Goal: Task Accomplishment & Management: Use online tool/utility

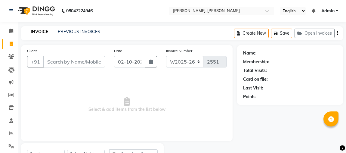
select select "4362"
select select "service"
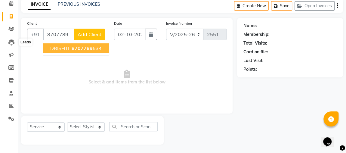
click at [79, 44] on button "DRISHTI 8707789 534" at bounding box center [76, 48] width 66 height 10
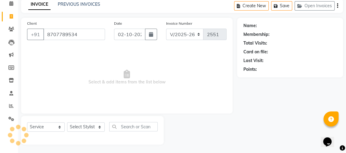
type input "8707789534"
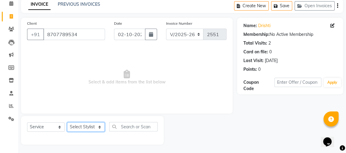
click at [82, 126] on select "Select Stylist [PERSON_NAME] [PERSON_NAME] [PERSON_NAME] MAKEUPS AND PREBRIDAL …" at bounding box center [86, 126] width 38 height 9
click at [67, 122] on select "Select Stylist [PERSON_NAME] [PERSON_NAME] [PERSON_NAME] MAKEUPS AND PREBRIDAL …" at bounding box center [86, 126] width 38 height 9
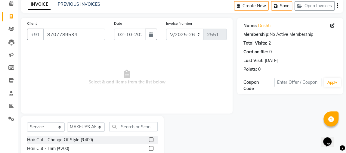
click at [117, 109] on div "Client [PHONE_NUMBER] Date [DATE] Invoice Number V/2025 V/[PHONE_NUMBER] Select…" at bounding box center [126, 66] width 211 height 96
click at [87, 126] on select "Select Stylist [PERSON_NAME] [PERSON_NAME] [PERSON_NAME] MAKEUPS AND PREBRIDAL …" at bounding box center [86, 126] width 38 height 9
click at [67, 122] on select "Select Stylist [PERSON_NAME] [PERSON_NAME] [PERSON_NAME] MAKEUPS AND PREBRIDAL …" at bounding box center [86, 126] width 38 height 9
click at [91, 126] on select "Select Stylist [PERSON_NAME] [PERSON_NAME] [PERSON_NAME] MAKEUPS AND PREBRIDAL …" at bounding box center [86, 126] width 38 height 9
select select "32641"
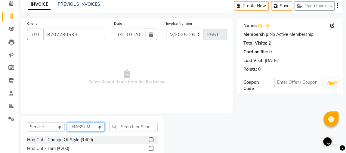
click at [67, 122] on select "Select Stylist [PERSON_NAME] [PERSON_NAME] [PERSON_NAME] MAKEUPS AND PREBRIDAL …" at bounding box center [86, 126] width 38 height 9
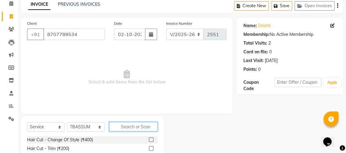
click at [135, 123] on input "text" at bounding box center [133, 126] width 48 height 9
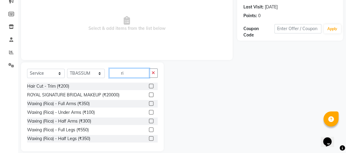
scroll to position [82, 0]
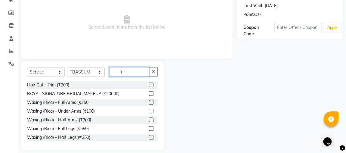
type input "ri"
click at [149, 101] on label at bounding box center [151, 102] width 5 height 5
click at [149, 101] on input "checkbox" at bounding box center [151, 102] width 4 height 4
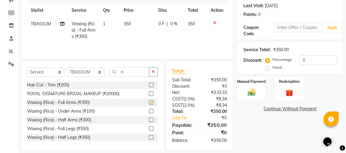
checkbox input "false"
click at [126, 25] on span "350" at bounding box center [127, 23] width 7 height 5
select select "32641"
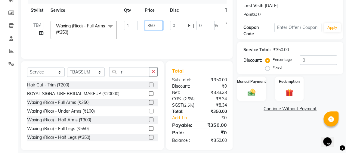
click at [148, 25] on input "350" at bounding box center [154, 25] width 18 height 9
type input "450"
click at [155, 39] on tr "[PERSON_NAME] [PERSON_NAME] Gaurav khushi MAKEUPS AND PREBRIDAL [PERSON_NAME] […" at bounding box center [143, 30] width 232 height 26
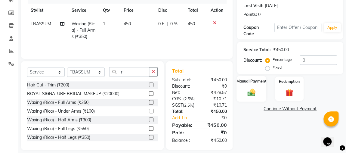
click at [254, 96] on img at bounding box center [251, 91] width 13 height 9
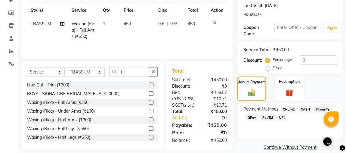
click at [286, 110] on span "ONLINE" at bounding box center [288, 109] width 16 height 7
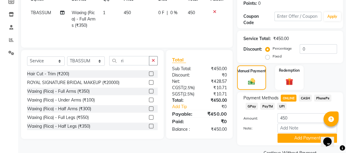
scroll to position [100, 0]
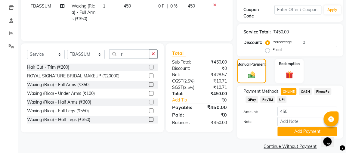
click at [308, 88] on span "CASH" at bounding box center [305, 91] width 13 height 7
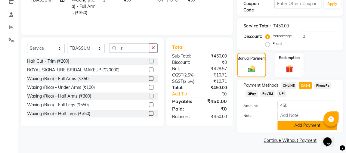
click at [302, 126] on button "Add Payment" at bounding box center [307, 125] width 60 height 9
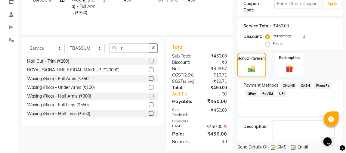
scroll to position [125, 0]
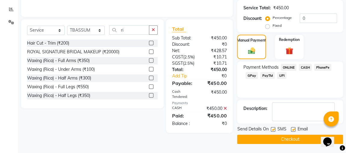
click at [290, 139] on button "Checkout" at bounding box center [290, 138] width 106 height 9
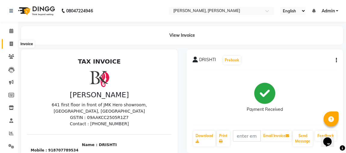
click at [7, 45] on span at bounding box center [11, 44] width 11 height 7
select select "service"
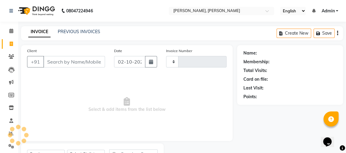
type input "2552"
select select "4362"
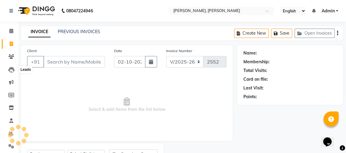
scroll to position [27, 0]
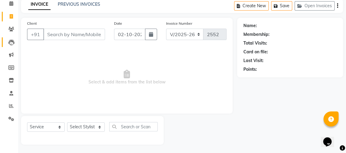
click at [9, 46] on link "Leads" at bounding box center [9, 42] width 14 height 10
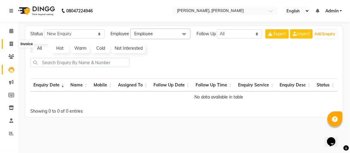
click at [9, 46] on span at bounding box center [11, 44] width 11 height 7
select select "service"
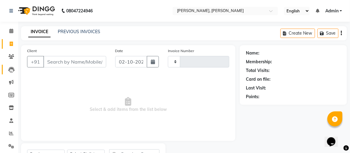
type input "2552"
select select "4362"
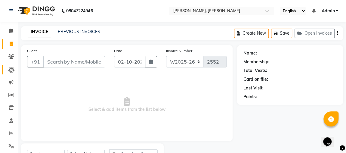
click at [9, 46] on span at bounding box center [11, 44] width 11 height 7
select select "service"
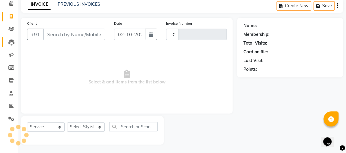
type input "2552"
select select "4362"
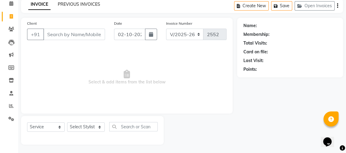
click at [86, 5] on link "PREVIOUS INVOICES" at bounding box center [79, 4] width 42 height 5
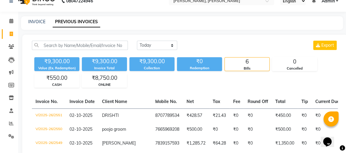
scroll to position [27, 0]
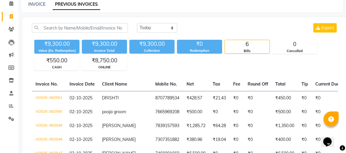
click at [9, 48] on li "Marketing" at bounding box center [9, 54] width 18 height 13
click at [1, 50] on li "Marketing" at bounding box center [9, 54] width 18 height 13
click at [18, 51] on main "INVOICE PREVIOUS INVOICES [DATE] [DATE] Custom Range Export ₹9,300.00 Value (Ex…" at bounding box center [182, 103] width 328 height 208
click at [60, 49] on div "Value (Ex. Redemption)" at bounding box center [56, 50] width 45 height 5
click at [115, 49] on div "Invoice Total" at bounding box center [104, 50] width 45 height 5
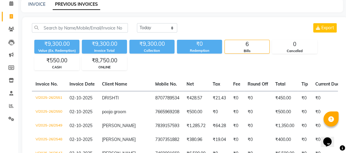
click at [115, 49] on div "Invoice Total" at bounding box center [104, 50] width 45 height 5
